Goal: Find specific page/section: Find specific page/section

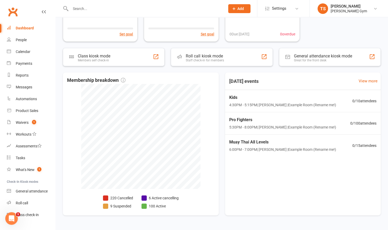
click at [26, 30] on div "Dashboard" at bounding box center [25, 28] width 18 height 4
click at [24, 28] on div "Dashboard" at bounding box center [25, 28] width 18 height 4
click at [23, 123] on div "Waivers" at bounding box center [22, 122] width 13 height 4
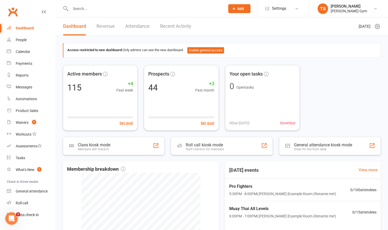
click at [23, 28] on div "Dashboard" at bounding box center [25, 28] width 18 height 4
